Goal: Task Accomplishment & Management: Use online tool/utility

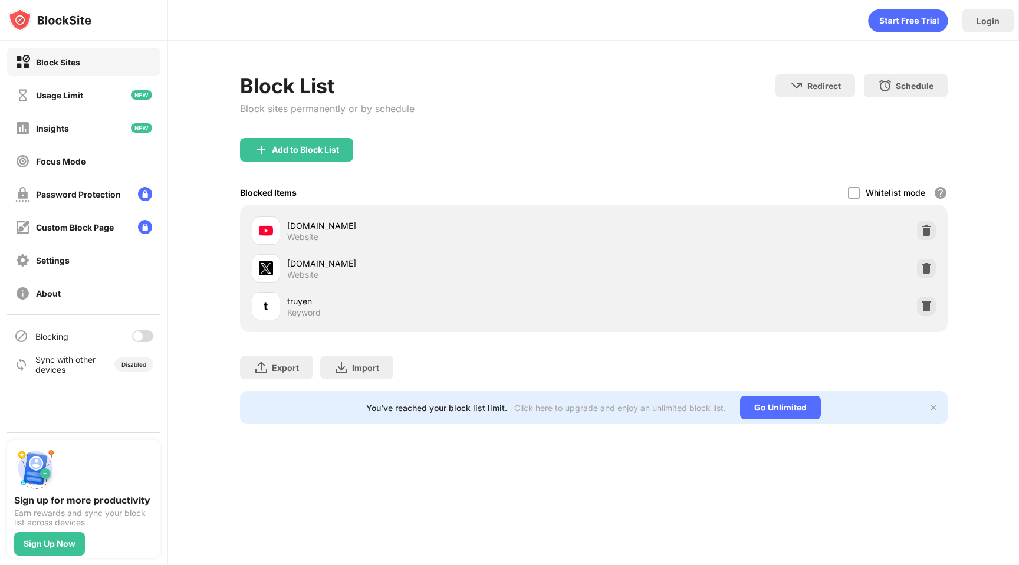
click at [143, 330] on div at bounding box center [142, 336] width 21 height 12
